Goal: Transaction & Acquisition: Get a Quote

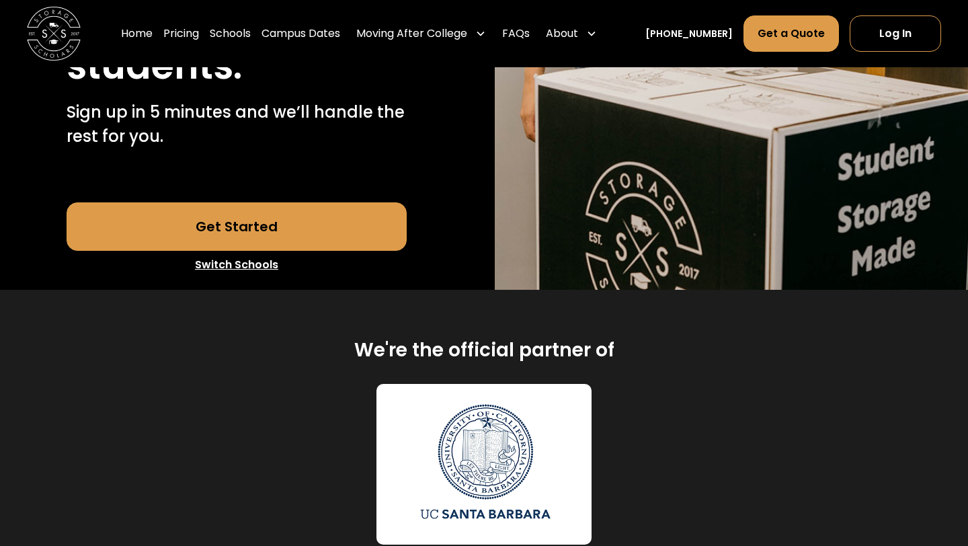
scroll to position [461, 0]
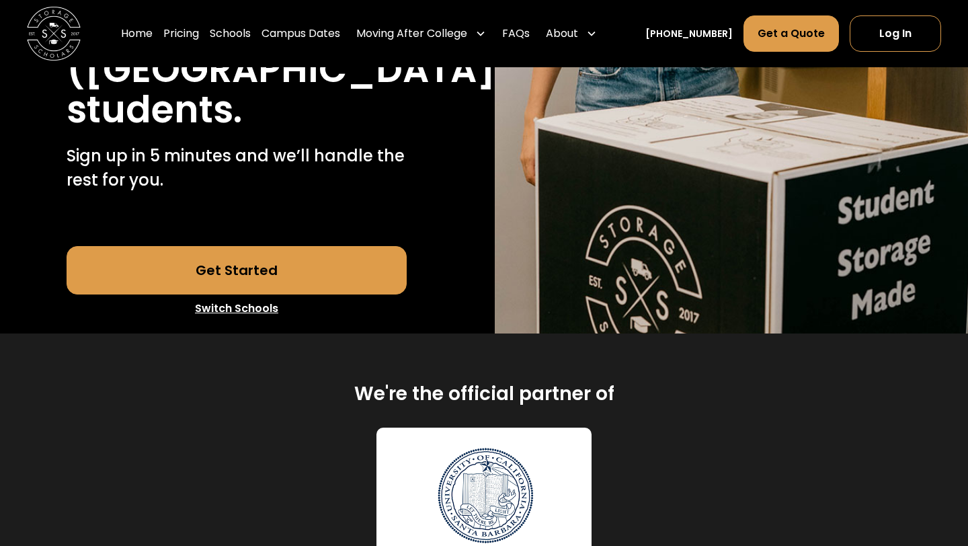
click at [260, 295] on link "Switch Schools" at bounding box center [237, 309] width 341 height 28
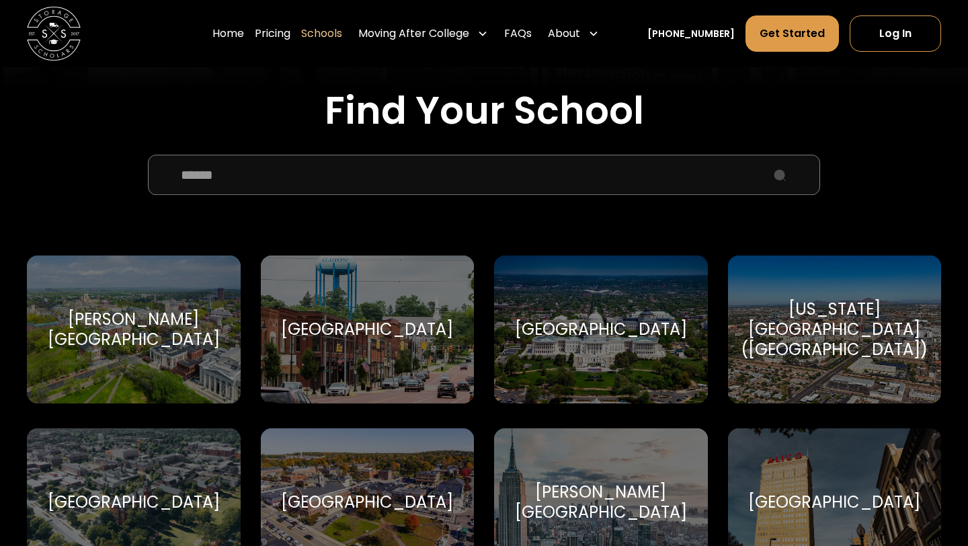
scroll to position [426, 0]
click at [285, 178] on input "School Select Form" at bounding box center [484, 174] width 672 height 40
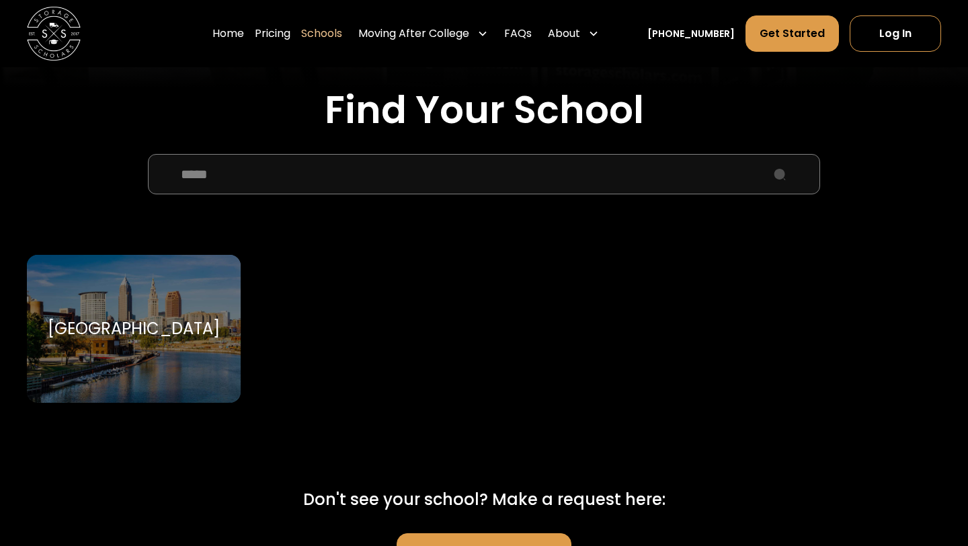
type input "****"
click at [114, 319] on div "Case Western Reserve University" at bounding box center [134, 329] width 172 height 20
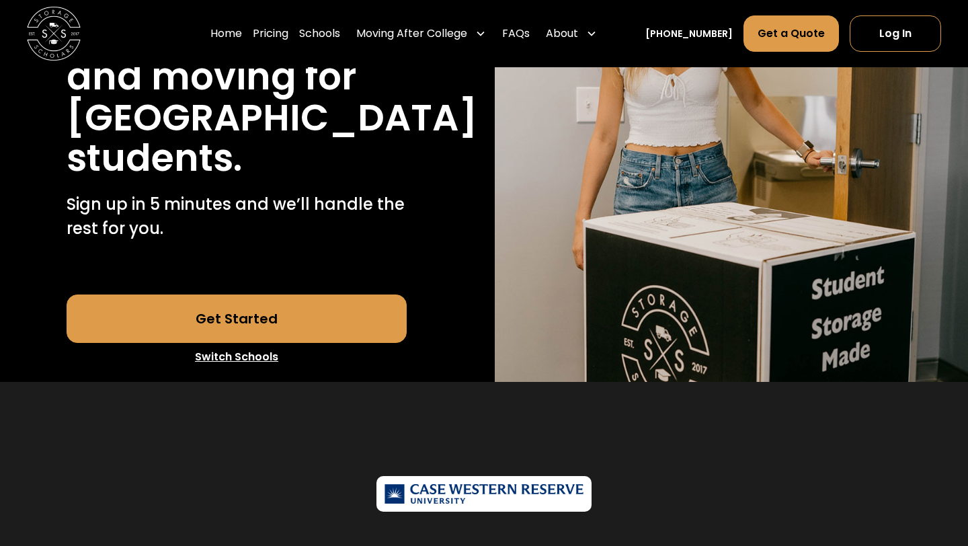
scroll to position [265, 0]
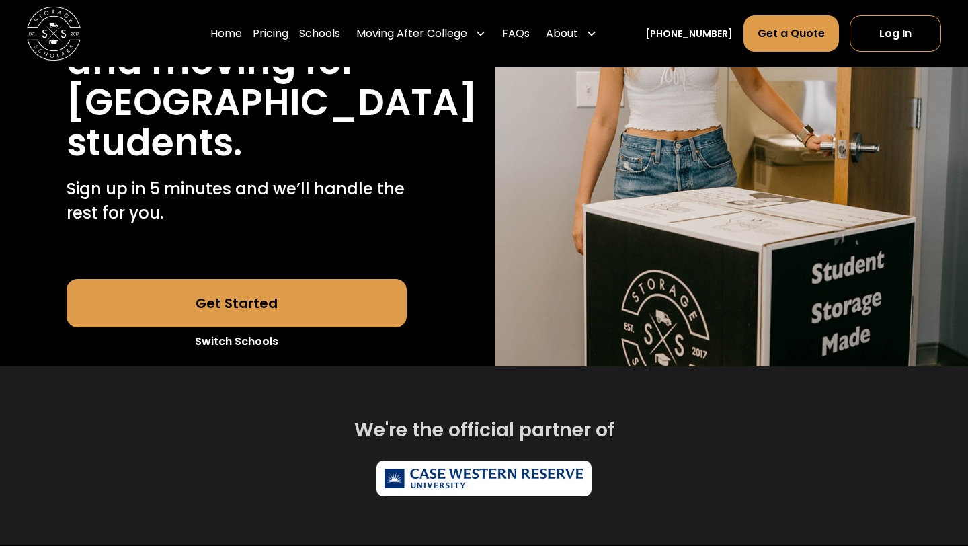
click at [327, 327] on link "Get Started" at bounding box center [237, 303] width 341 height 48
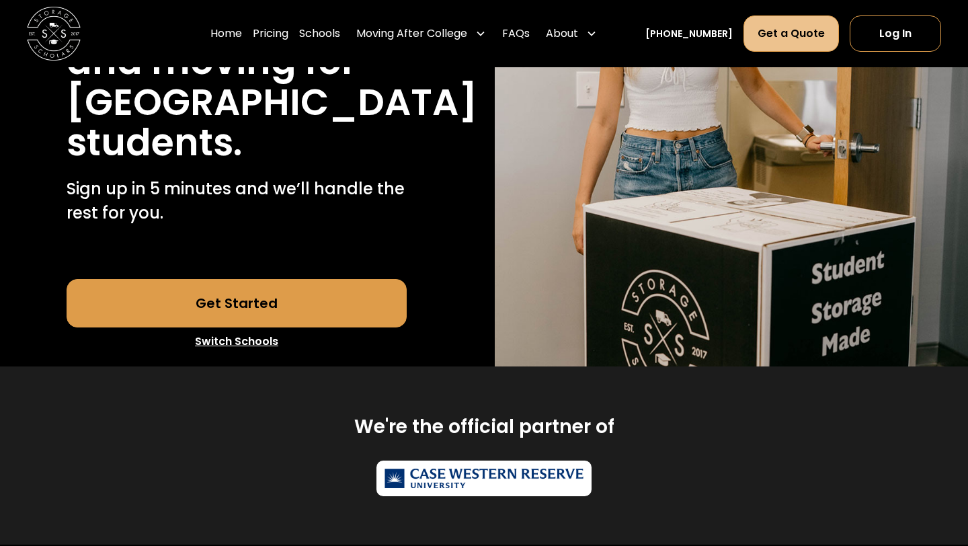
click at [785, 32] on link "Get a Quote" at bounding box center [791, 33] width 95 height 36
